Goal: Information Seeking & Learning: Learn about a topic

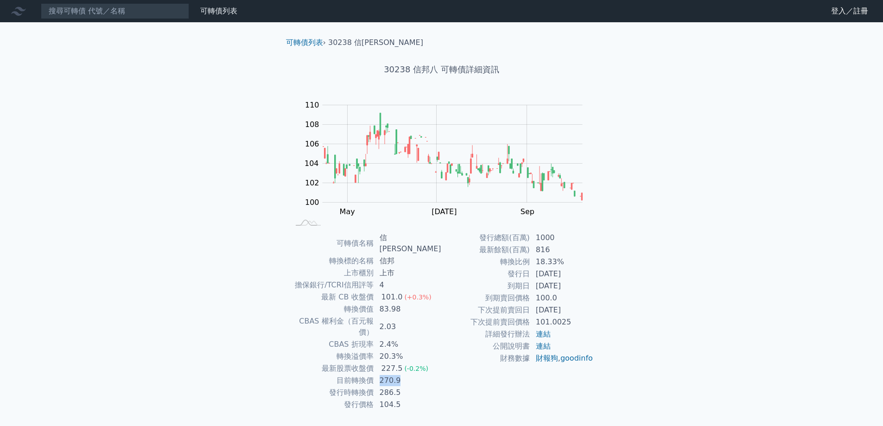
drag, startPoint x: 381, startPoint y: 356, endPoint x: 417, endPoint y: 357, distance: 36.2
click at [417, 375] on td "270.9" at bounding box center [408, 381] width 68 height 12
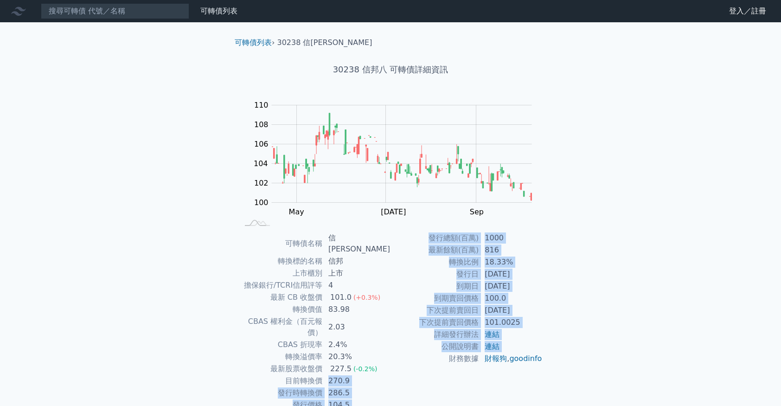
drag, startPoint x: 331, startPoint y: 357, endPoint x: 415, endPoint y: 358, distance: 83.9
click at [415, 358] on div "可轉債名稱 信邦八 轉換標的名稱 信邦 上市櫃別 上市 擔保銀行/TCRI信用評等 4 最新 CB 收盤價 101.0 (+0.3%) 轉換價值 83.98 …" at bounding box center [390, 321] width 326 height 179
click at [379, 387] on td "286.5" at bounding box center [357, 393] width 68 height 12
click at [447, 365] on td "財務數據" at bounding box center [434, 358] width 89 height 12
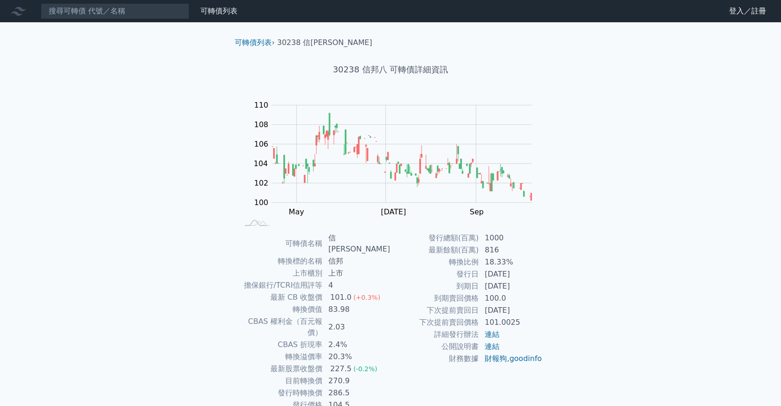
drag, startPoint x: 409, startPoint y: 363, endPoint x: 414, endPoint y: 363, distance: 5.6
click at [410, 363] on td "財務數據" at bounding box center [434, 358] width 89 height 12
drag, startPoint x: 332, startPoint y: 337, endPoint x: 363, endPoint y: 336, distance: 30.6
click at [363, 351] on td "20.3%" at bounding box center [357, 357] width 68 height 12
